Goal: Task Accomplishment & Management: Manage account settings

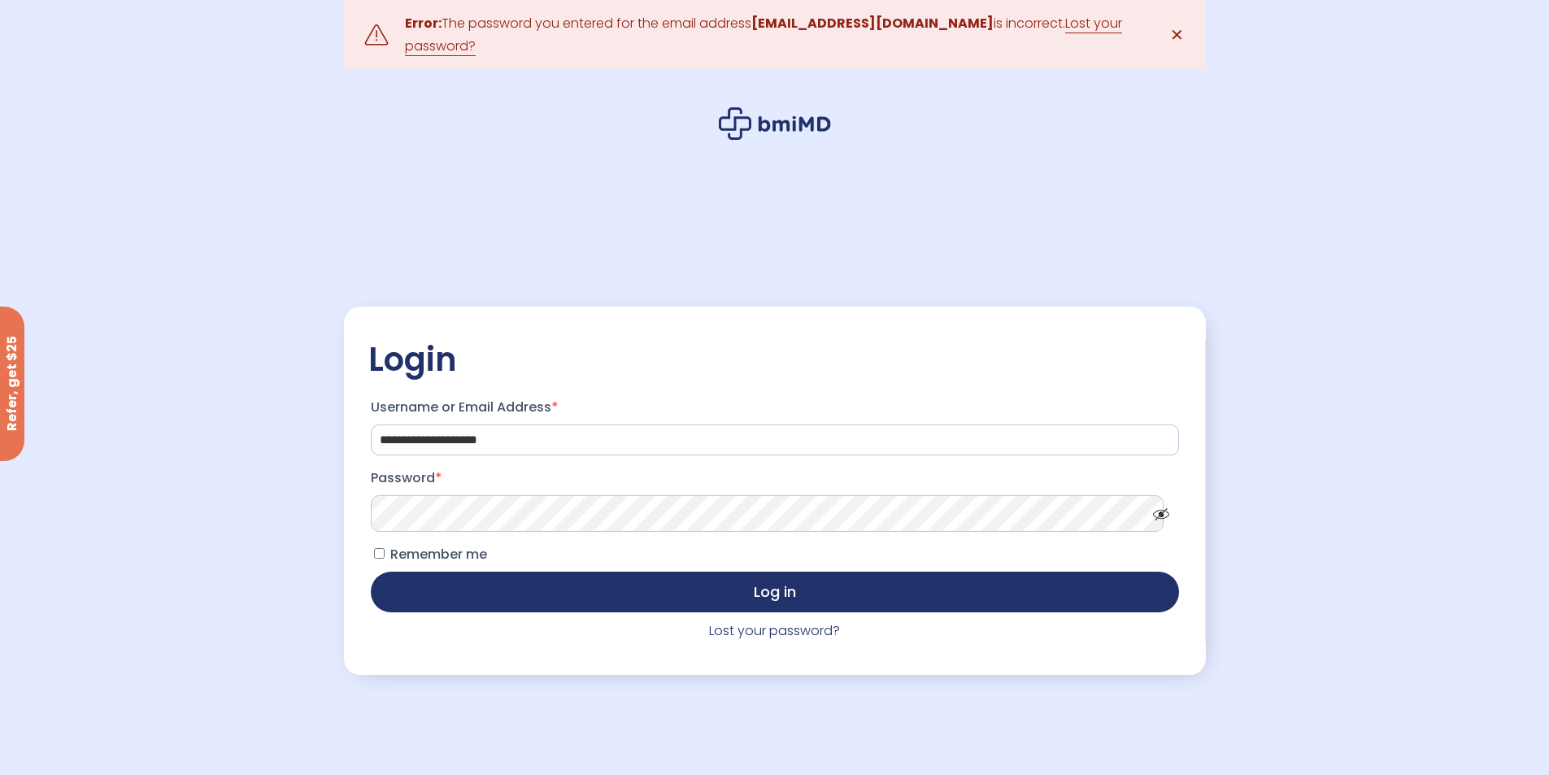
click at [371, 571] on button "Log in" at bounding box center [775, 591] width 808 height 41
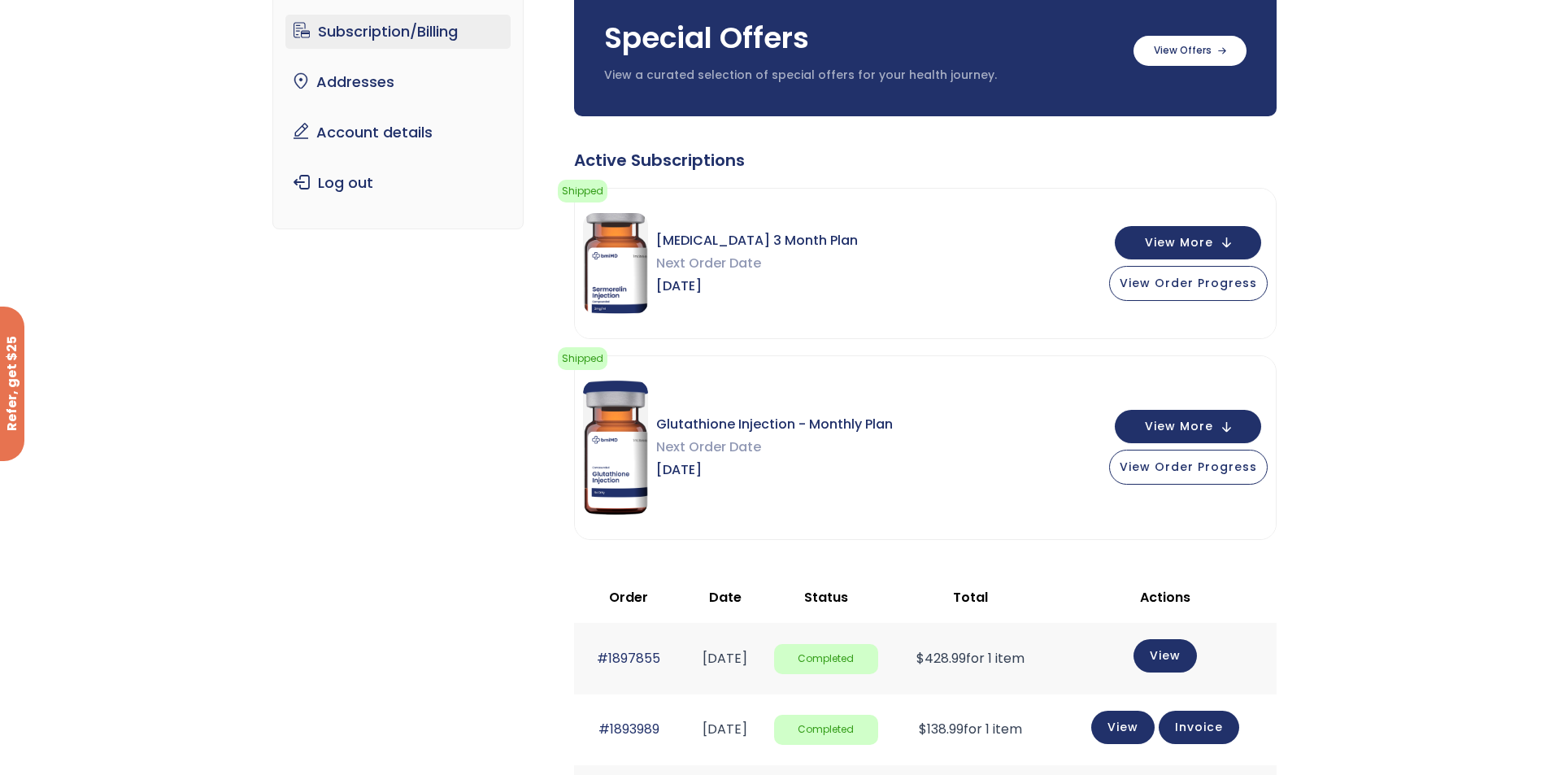
scroll to position [163, 0]
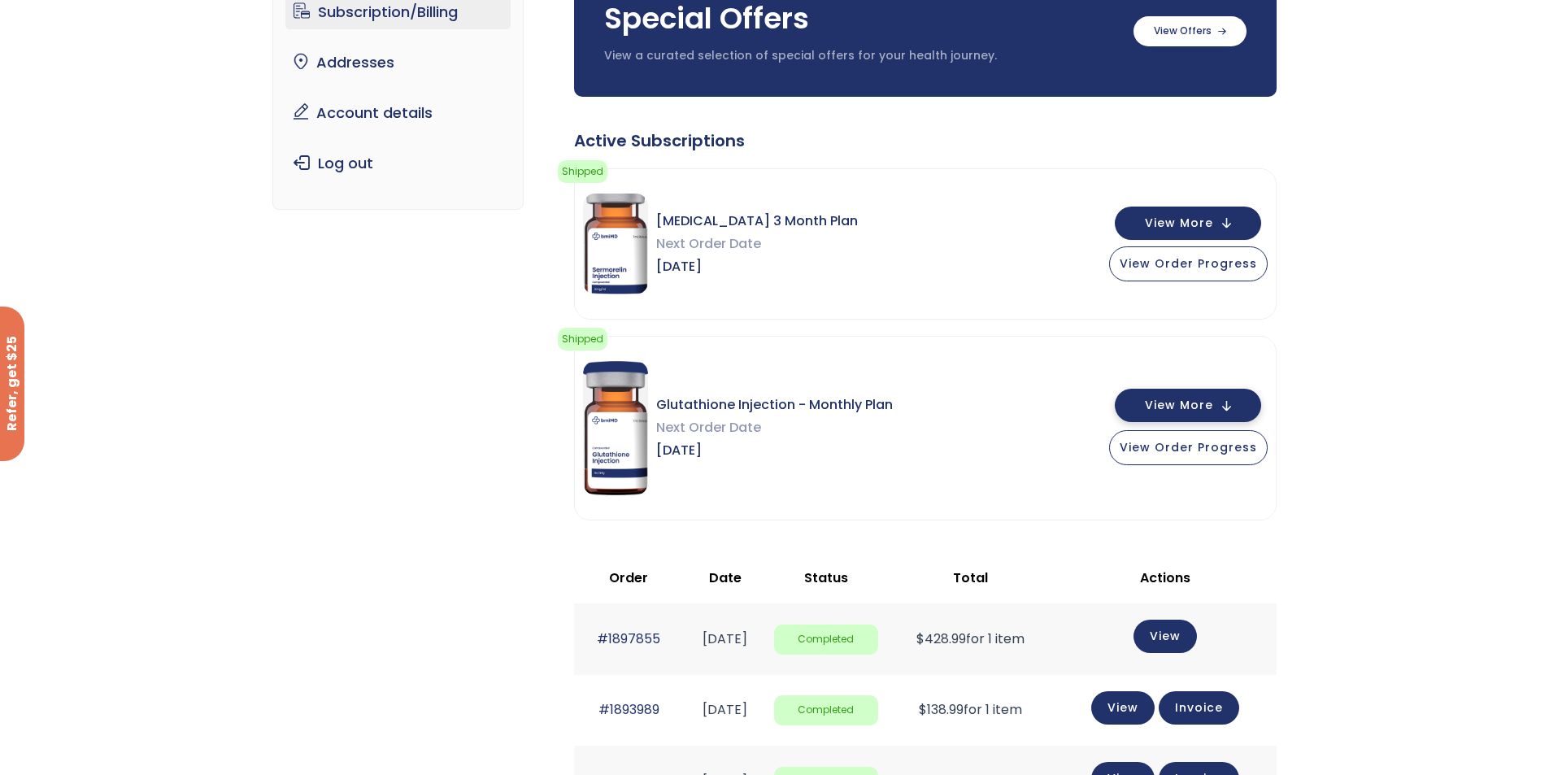
click at [1211, 395] on button "View More" at bounding box center [1188, 405] width 146 height 33
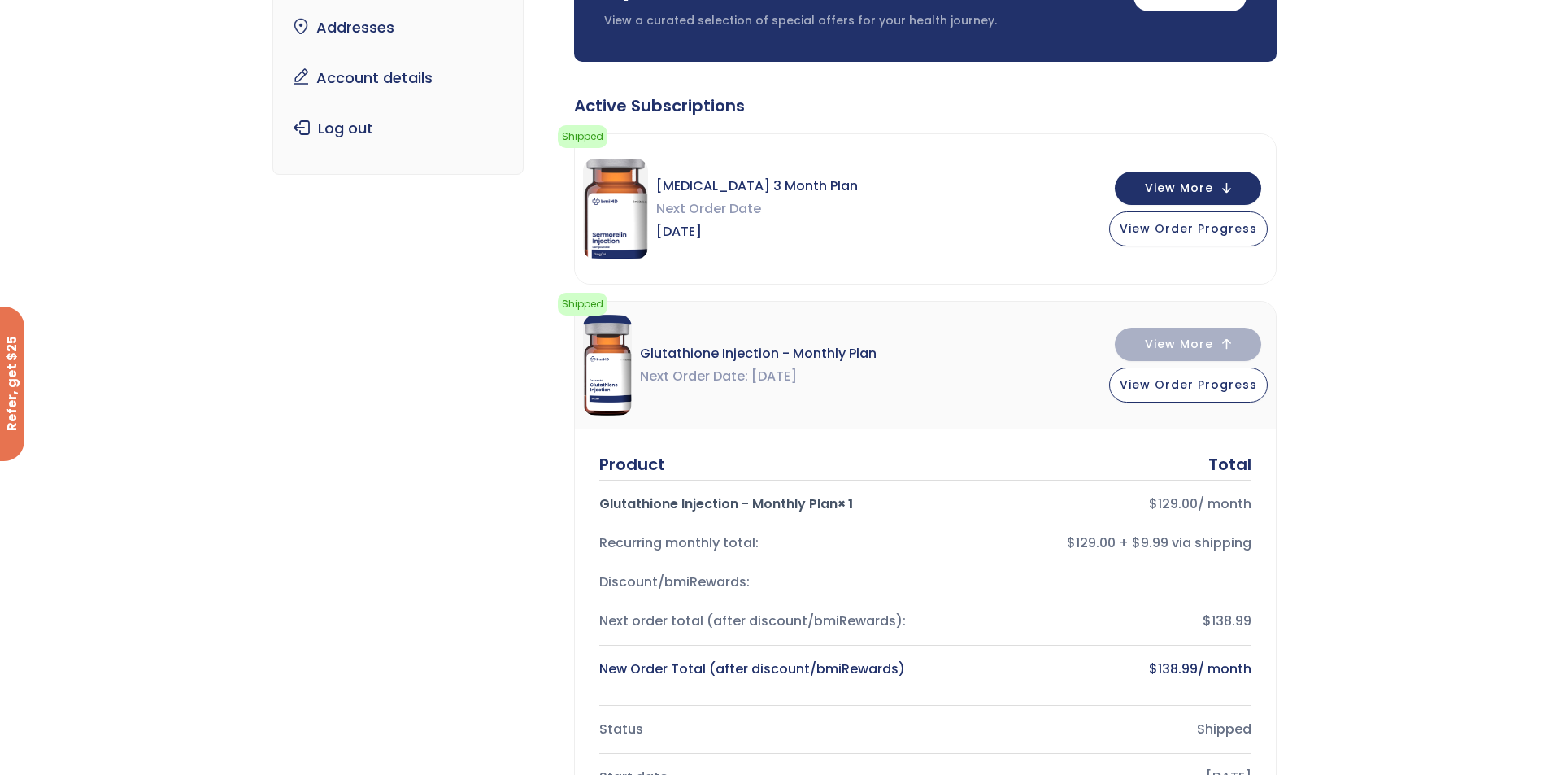
scroll to position [81, 0]
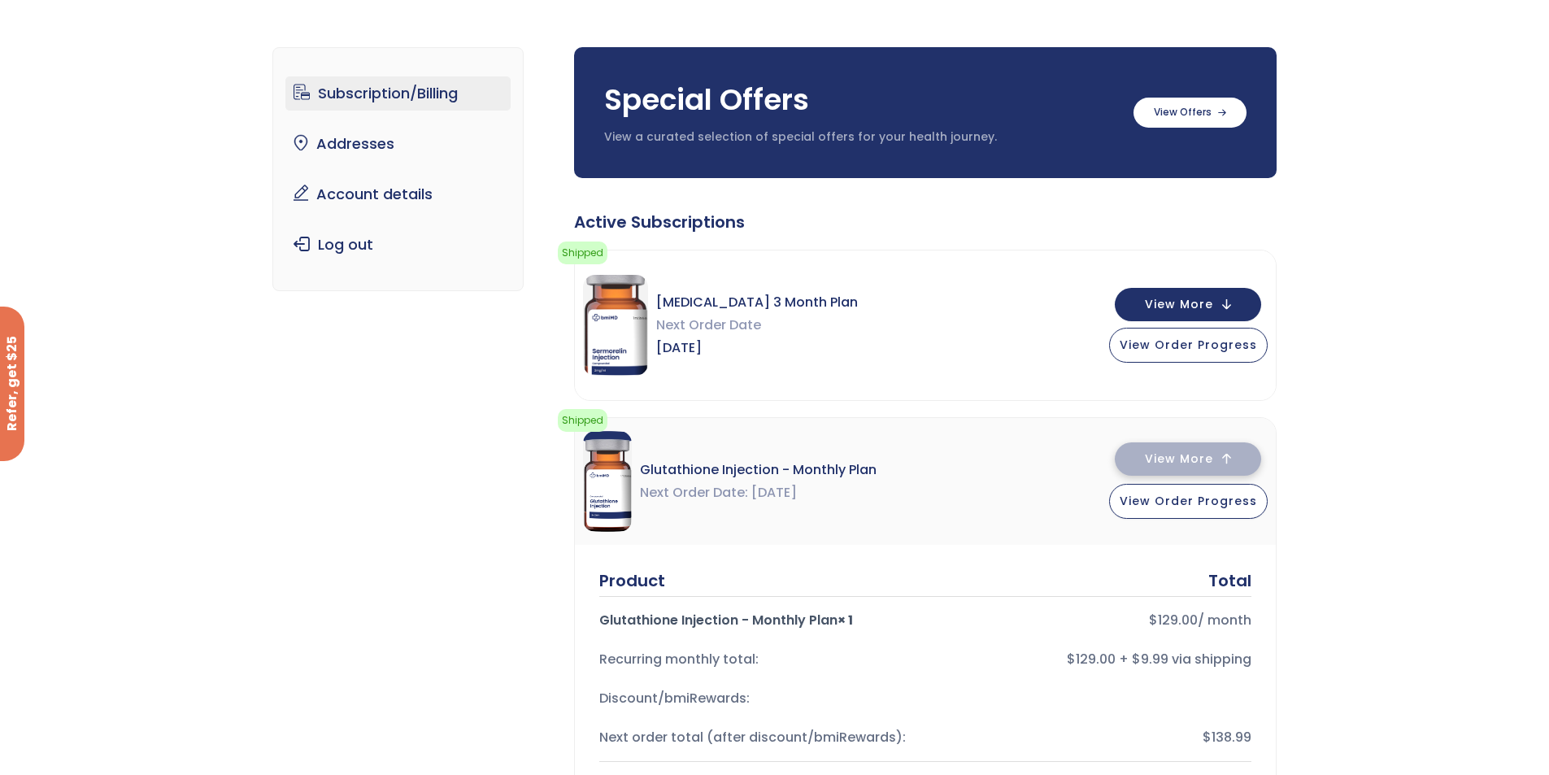
click at [1232, 467] on button "View More" at bounding box center [1188, 458] width 146 height 33
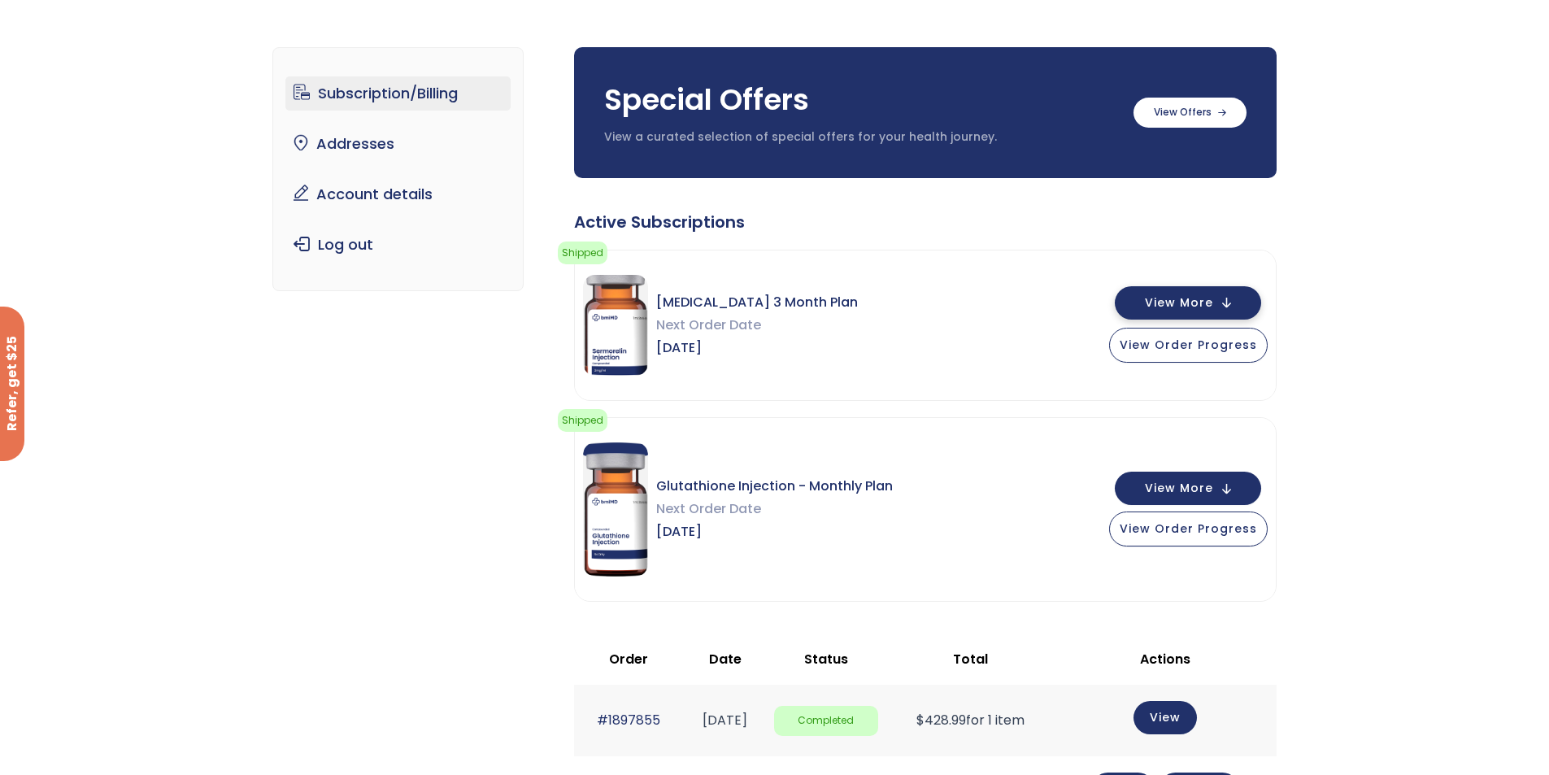
click at [1194, 311] on button "View More" at bounding box center [1188, 302] width 146 height 33
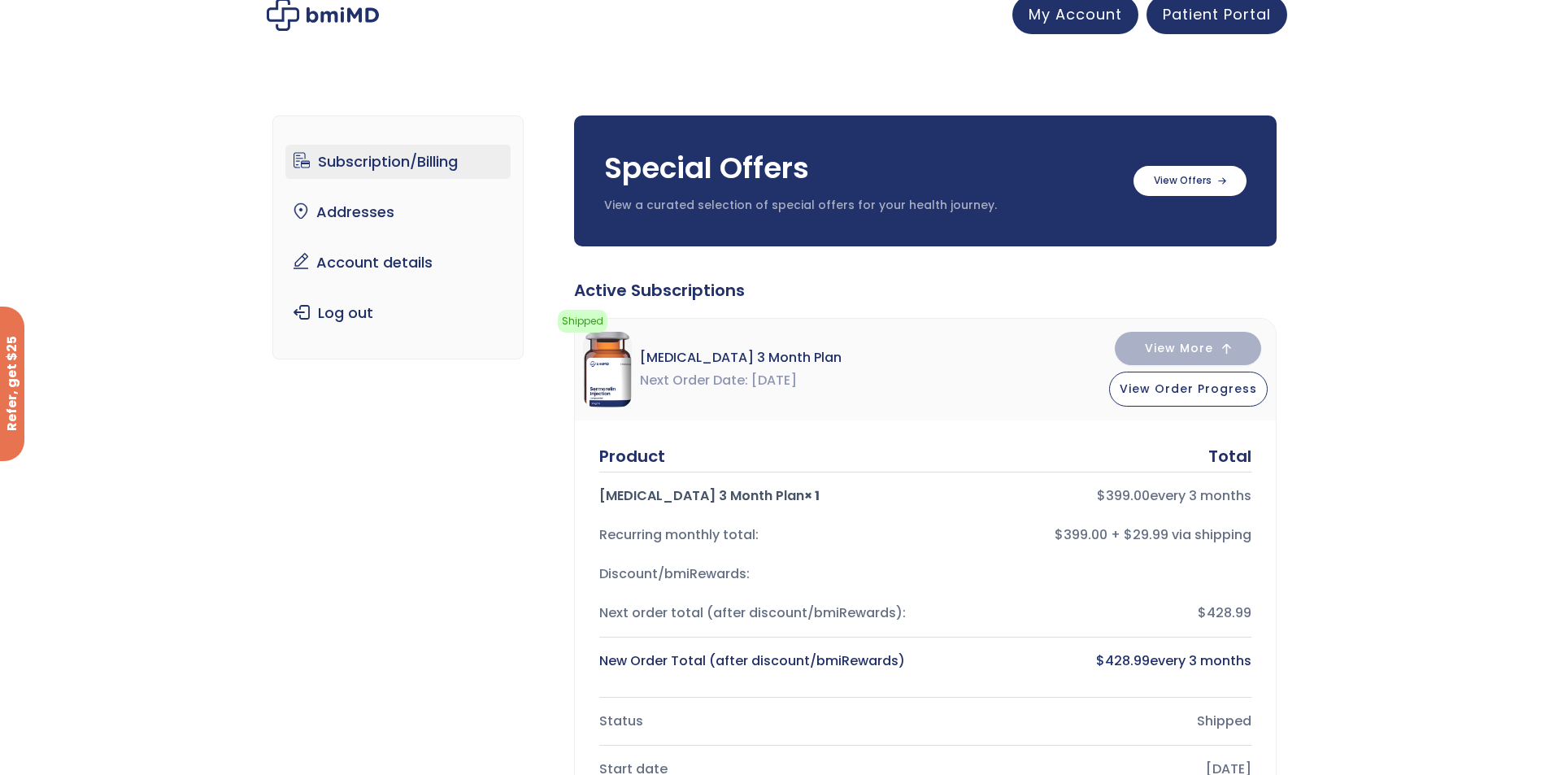
scroll to position [0, 0]
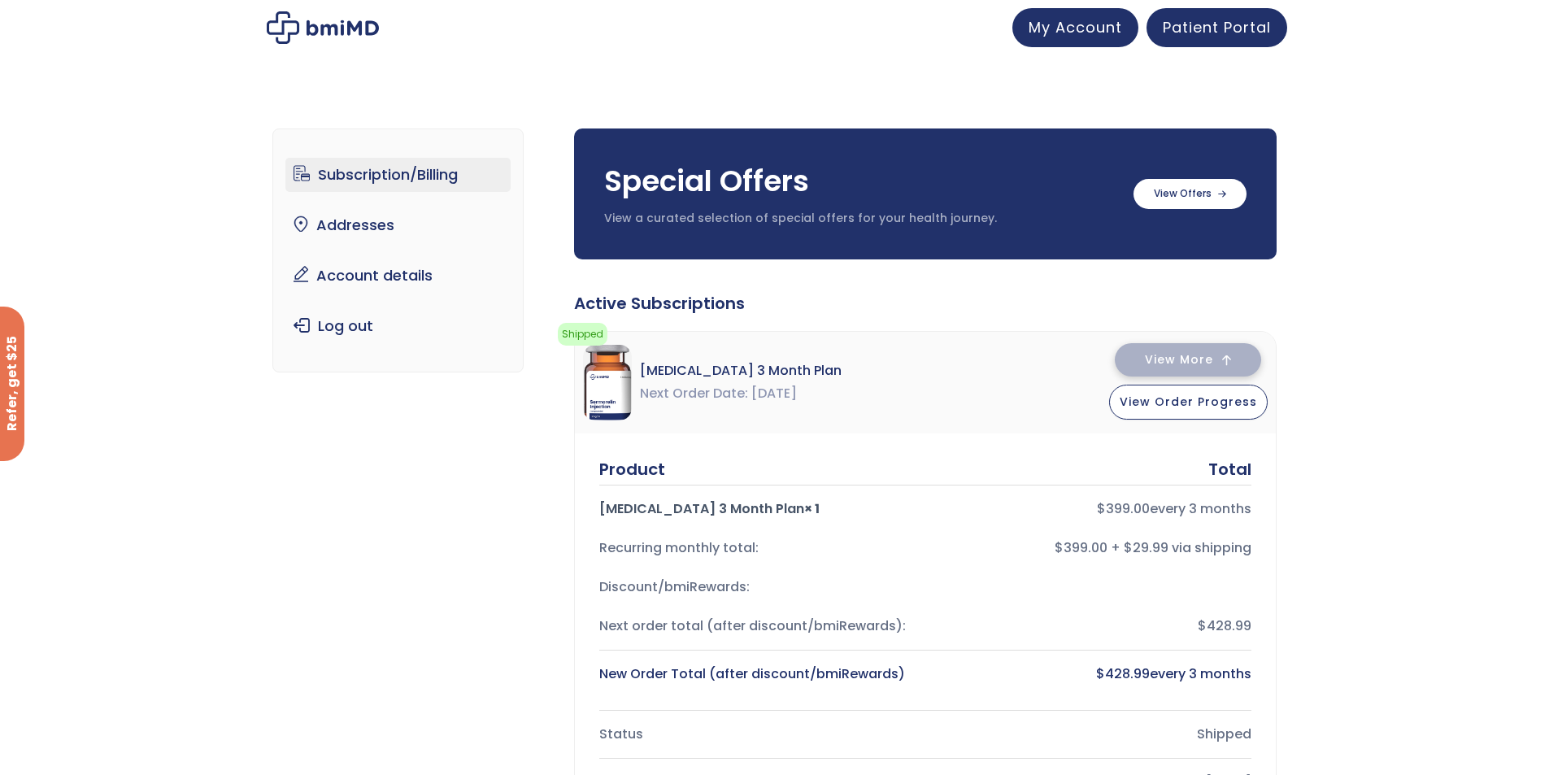
click at [1206, 350] on button "View More" at bounding box center [1188, 359] width 146 height 33
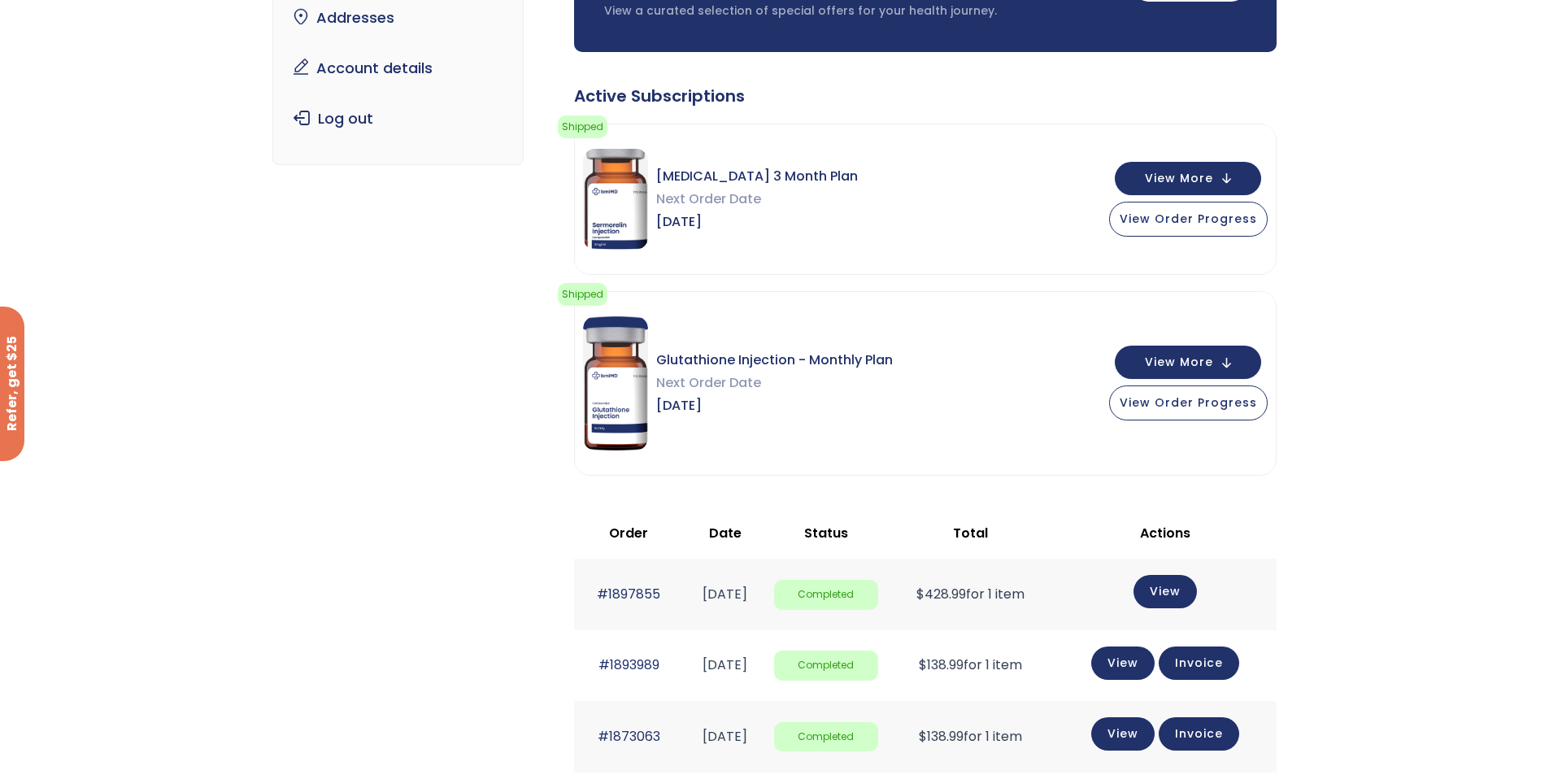
scroll to position [163, 0]
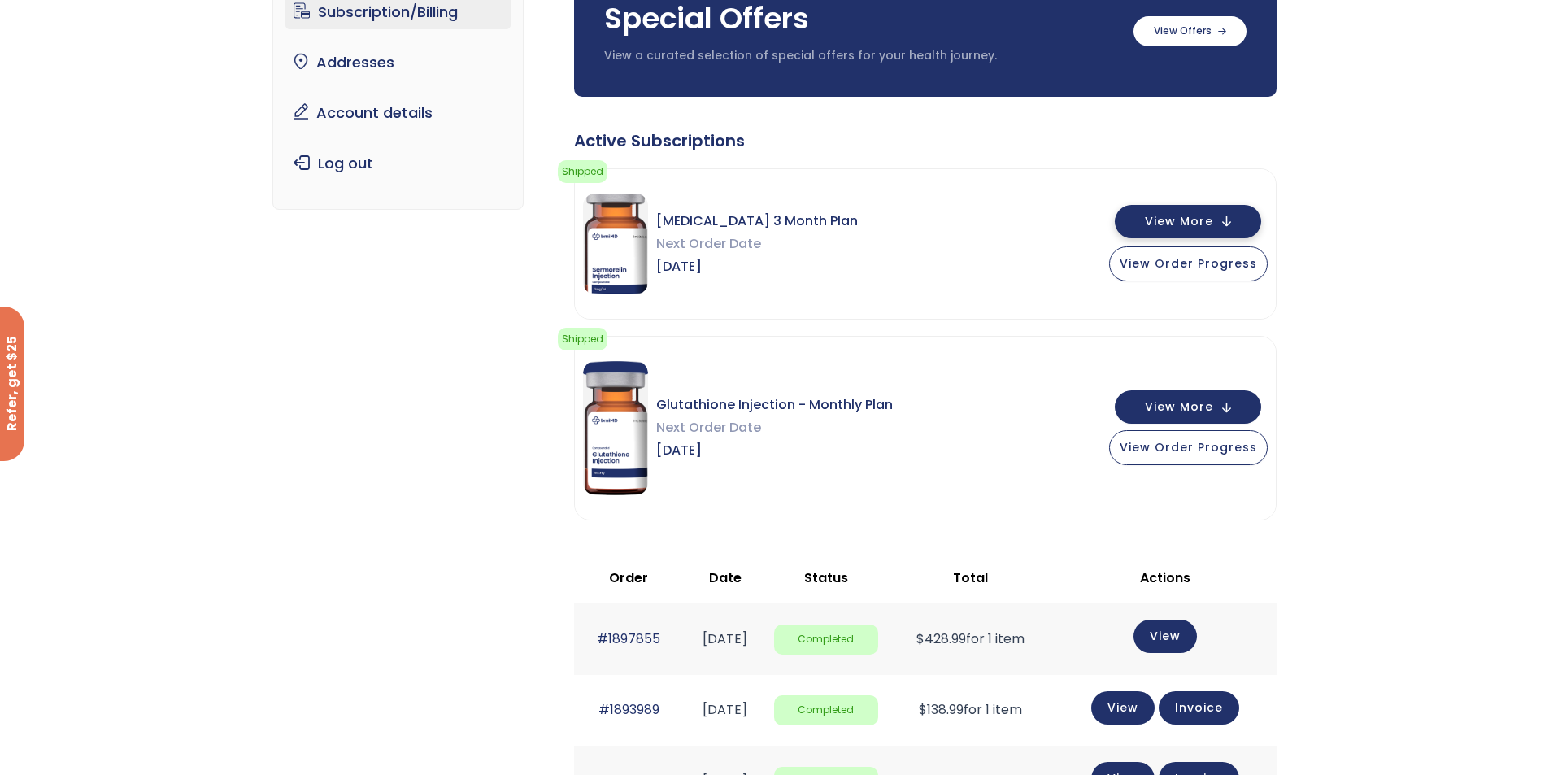
click at [1202, 210] on button "View More" at bounding box center [1188, 221] width 146 height 33
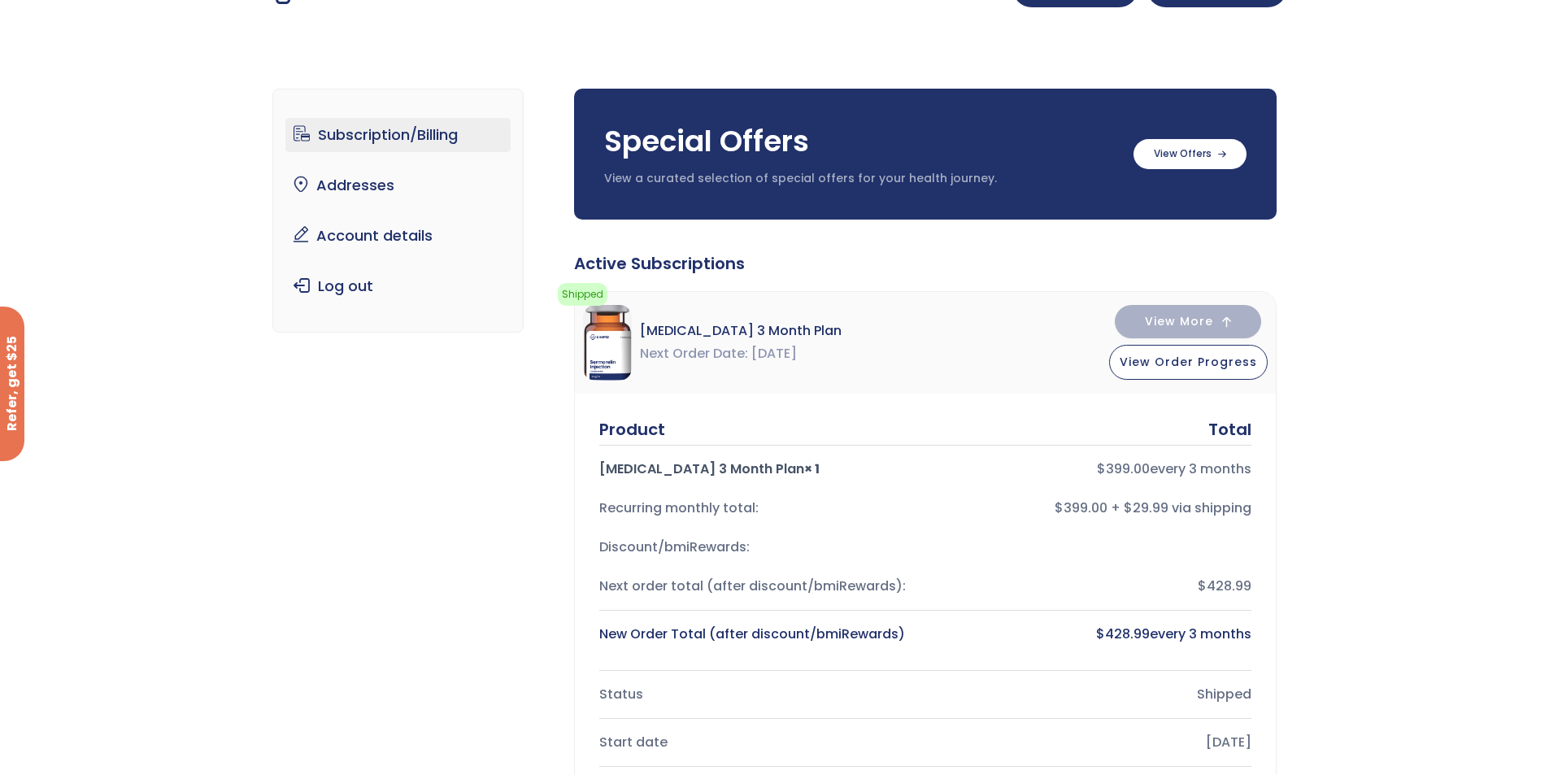
scroll to position [0, 0]
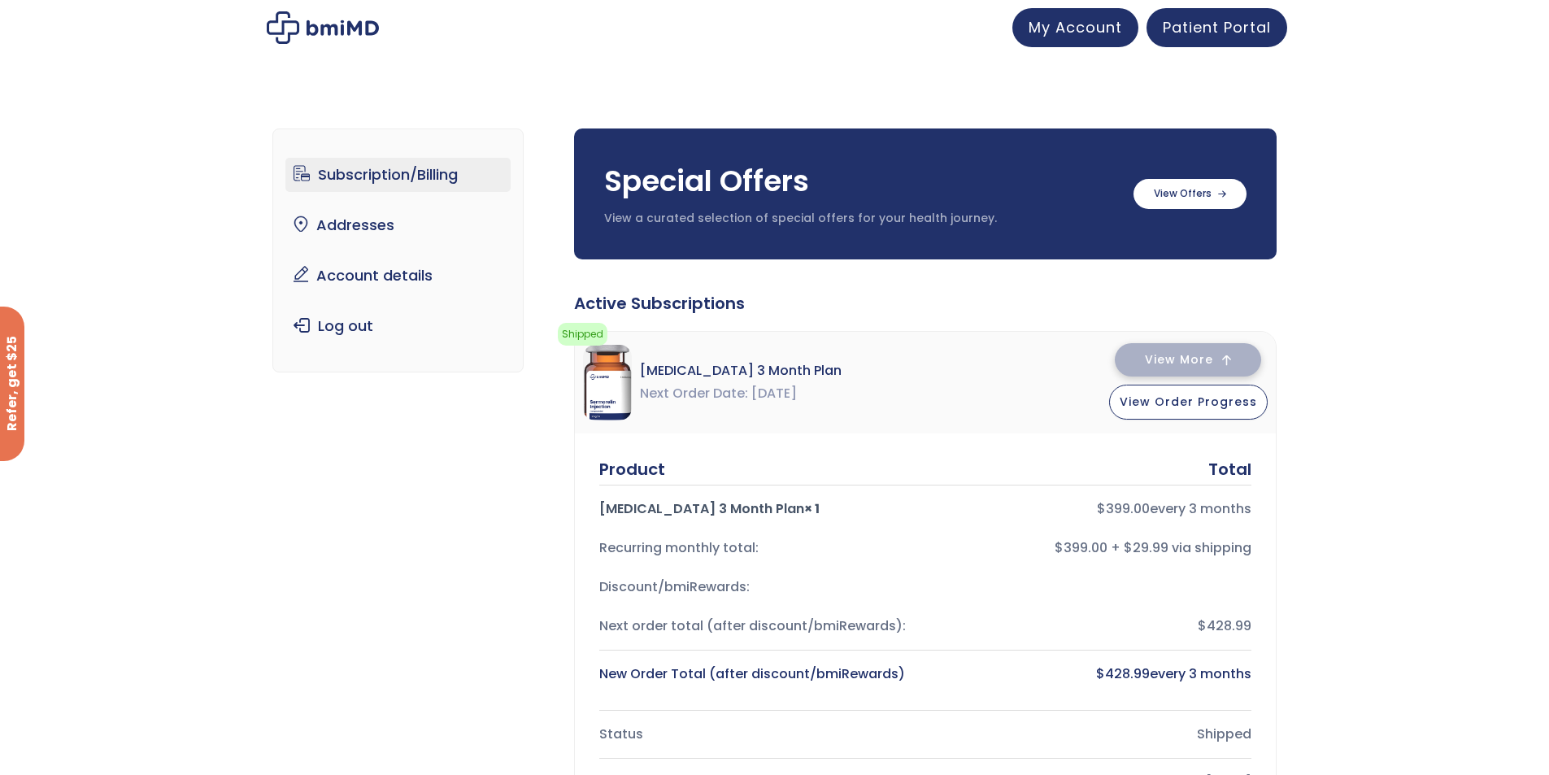
click at [1191, 357] on span "View More" at bounding box center [1179, 359] width 68 height 11
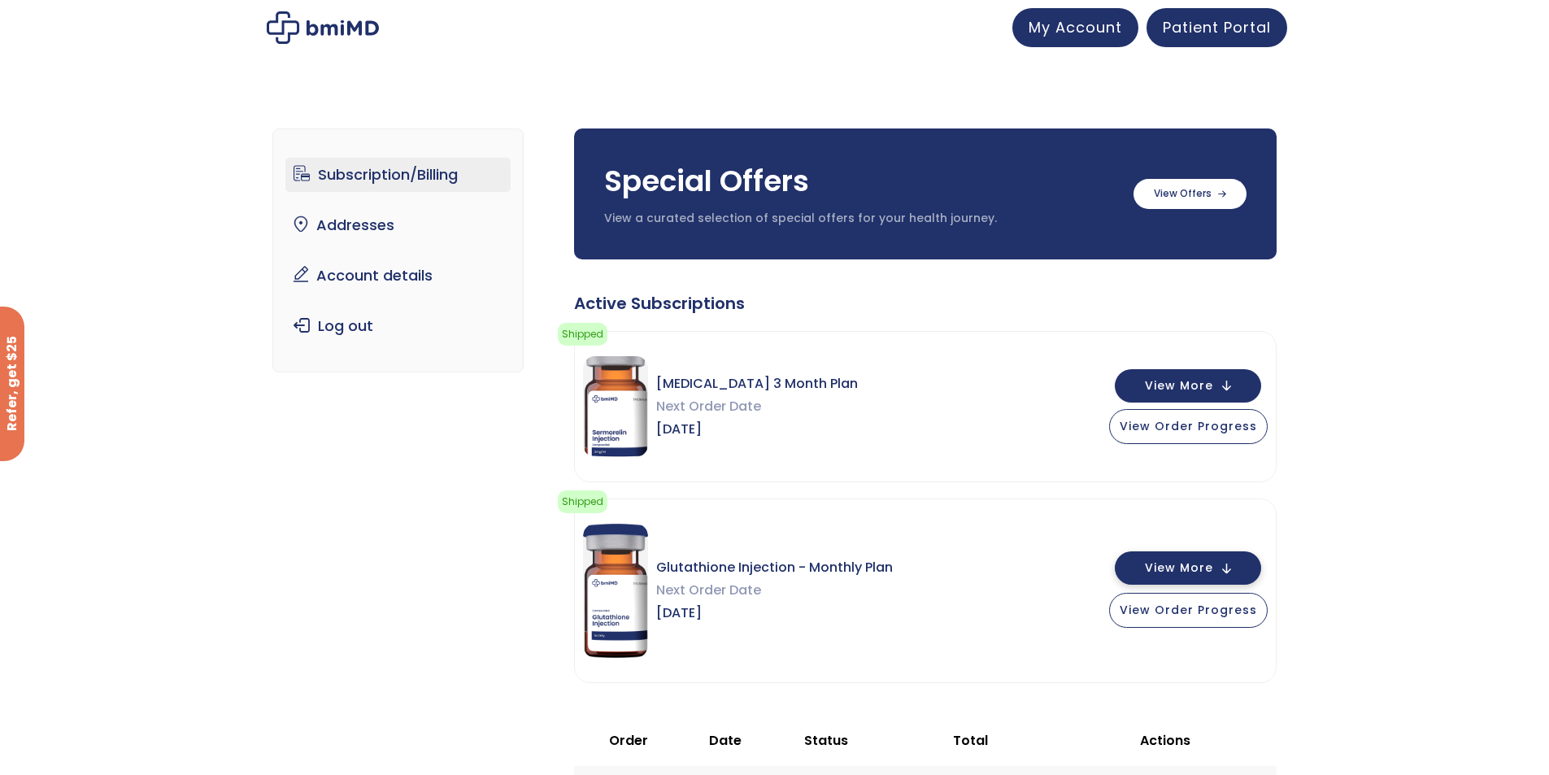
click at [1209, 573] on span "View More" at bounding box center [1179, 568] width 68 height 11
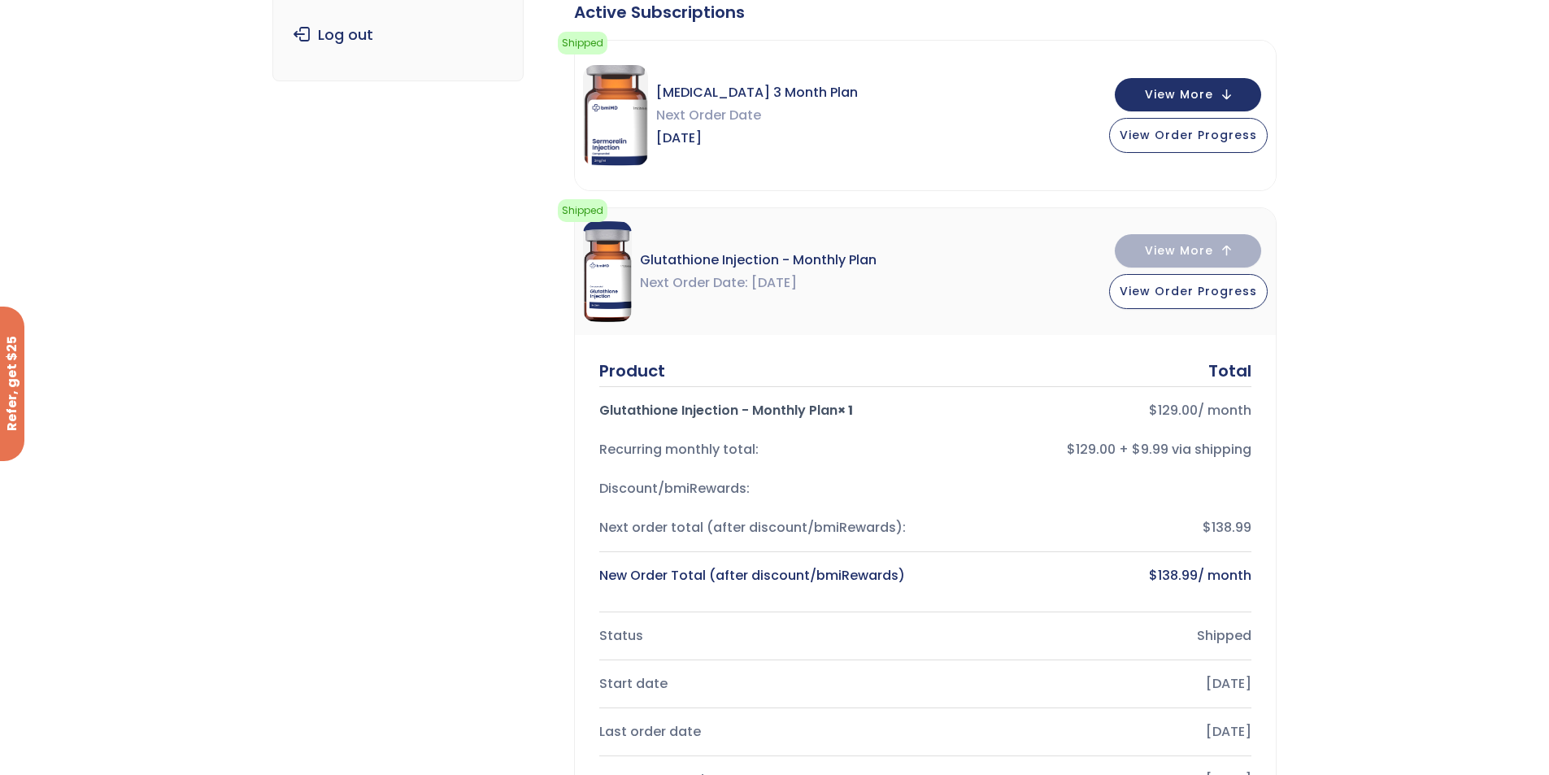
scroll to position [244, 0]
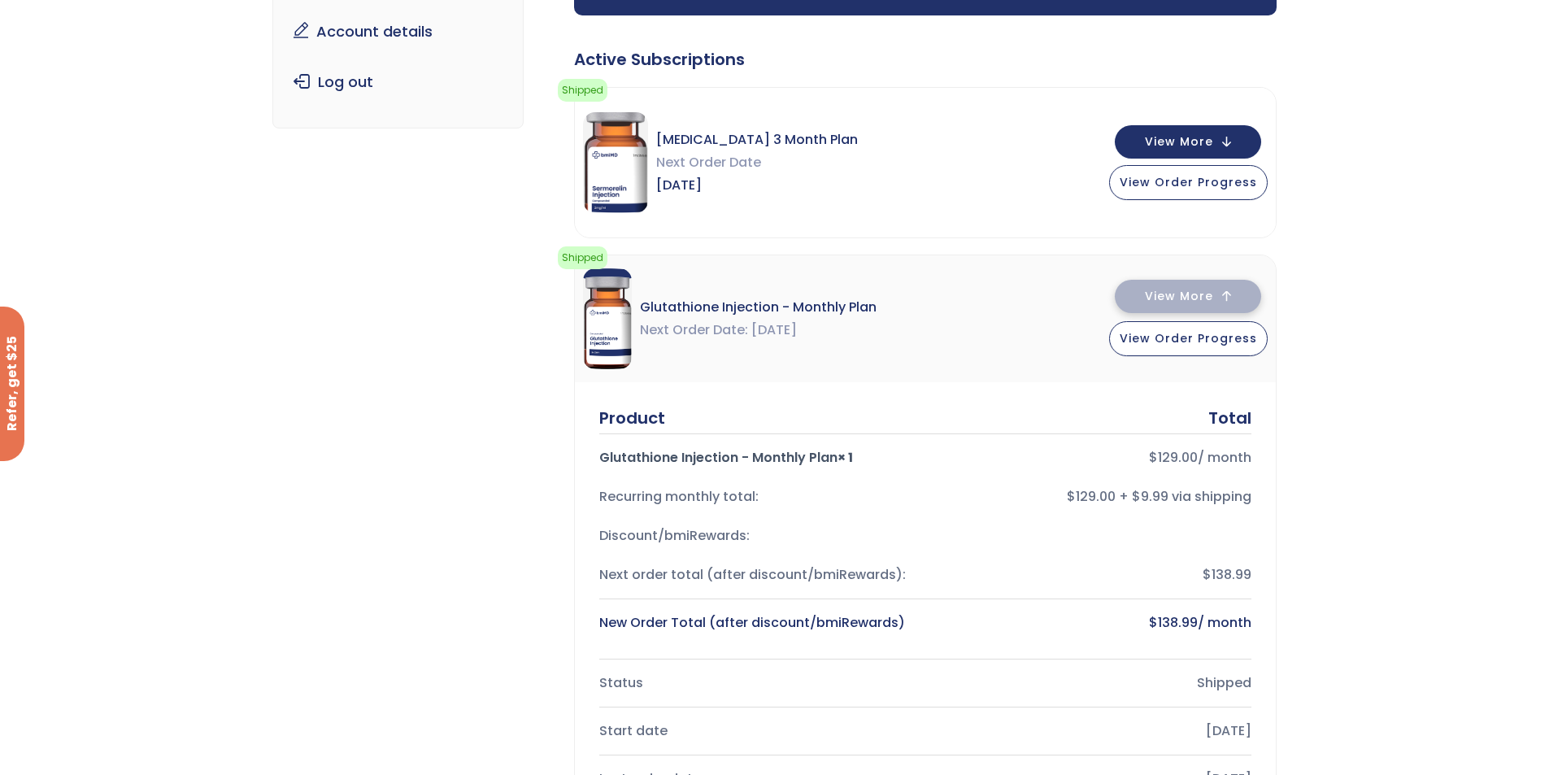
click at [1218, 300] on button "View More" at bounding box center [1188, 296] width 146 height 33
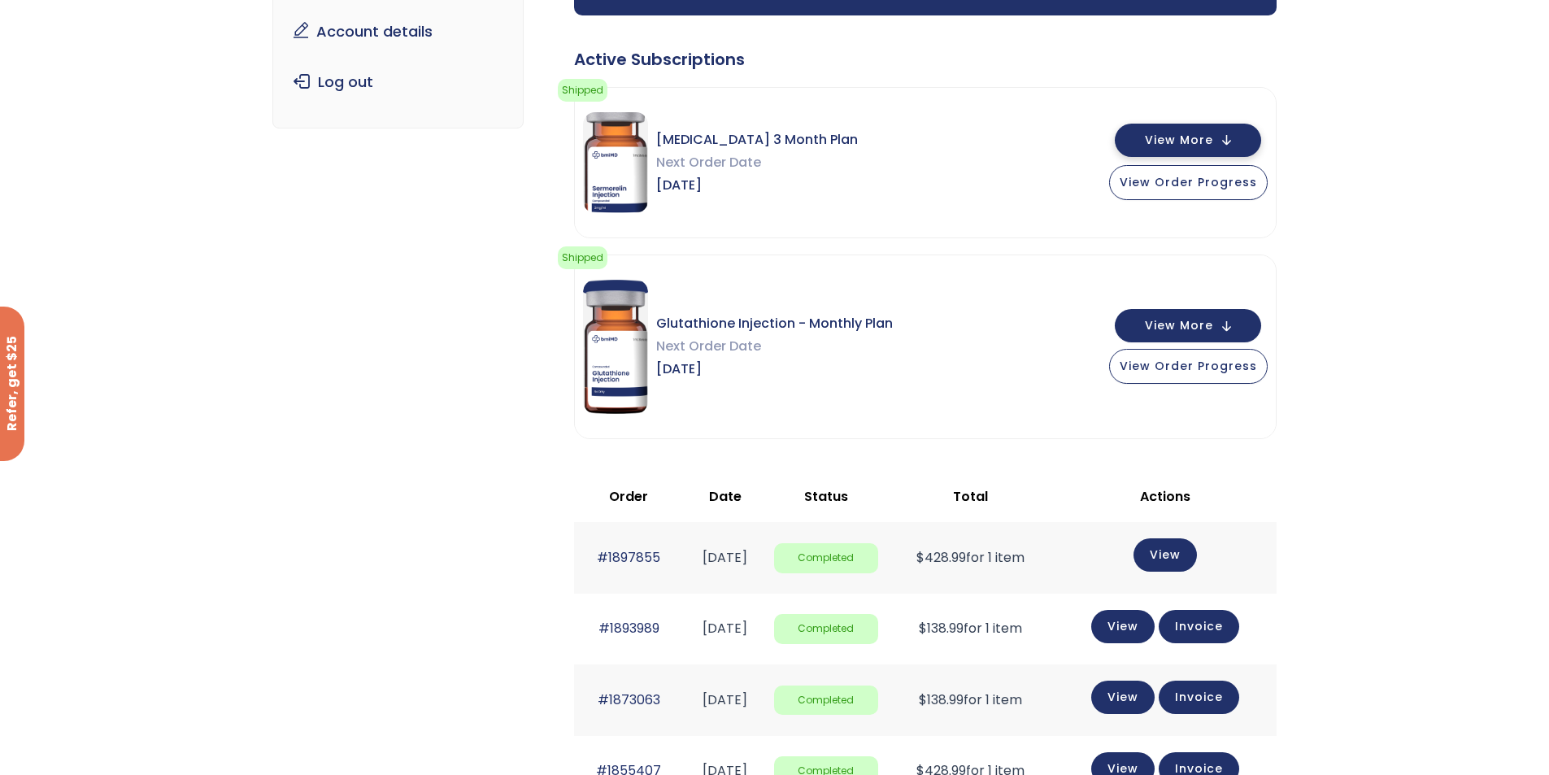
click at [1165, 136] on span "View More" at bounding box center [1179, 140] width 68 height 11
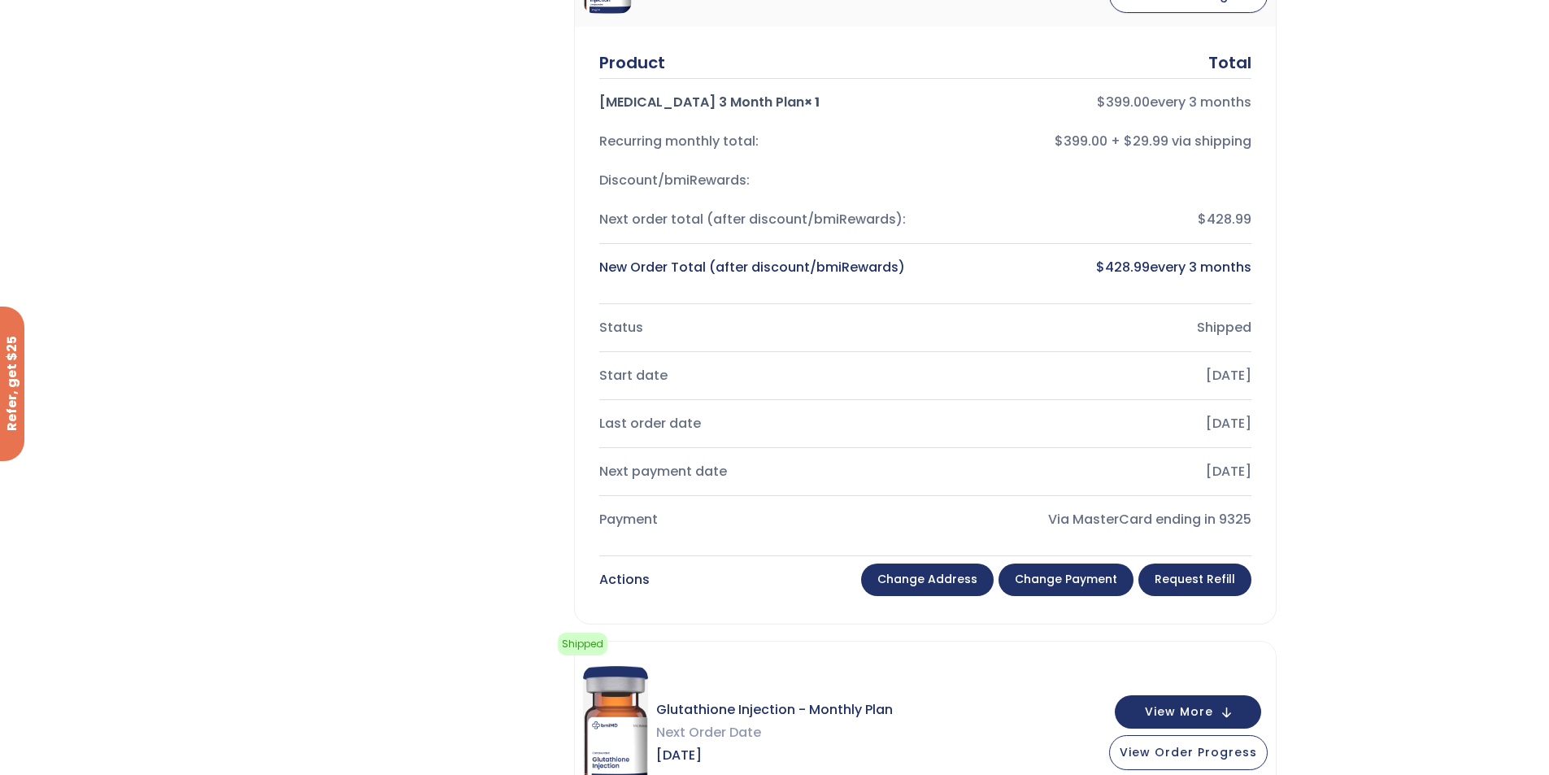
scroll to position [0, 0]
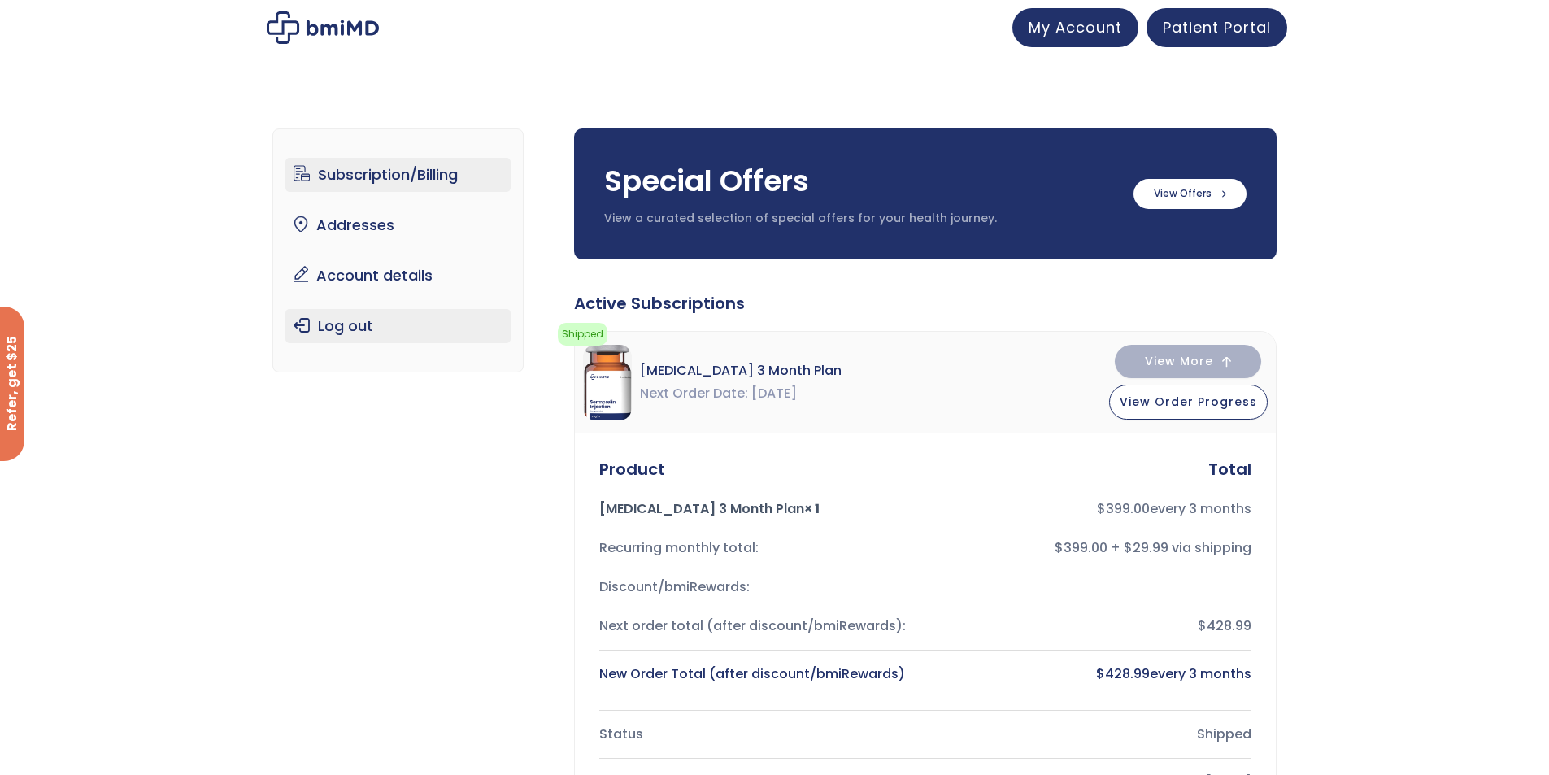
click at [354, 328] on link "Log out" at bounding box center [397, 326] width 225 height 34
